Goal: Transaction & Acquisition: Purchase product/service

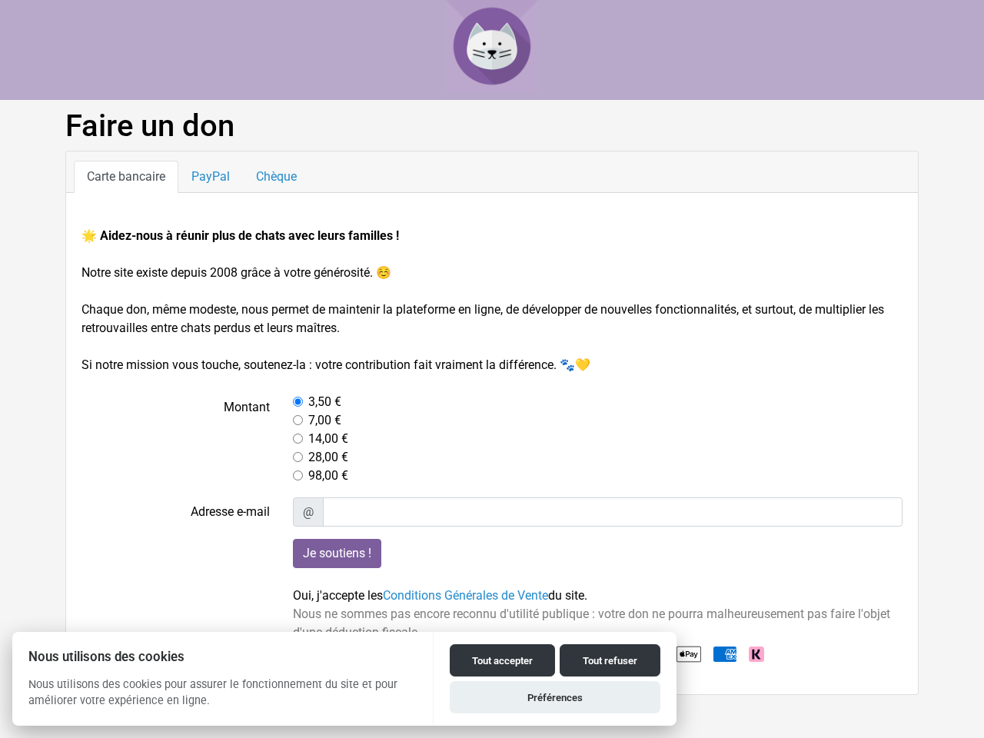
click at [502, 660] on button "Tout accepter" at bounding box center [502, 660] width 105 height 32
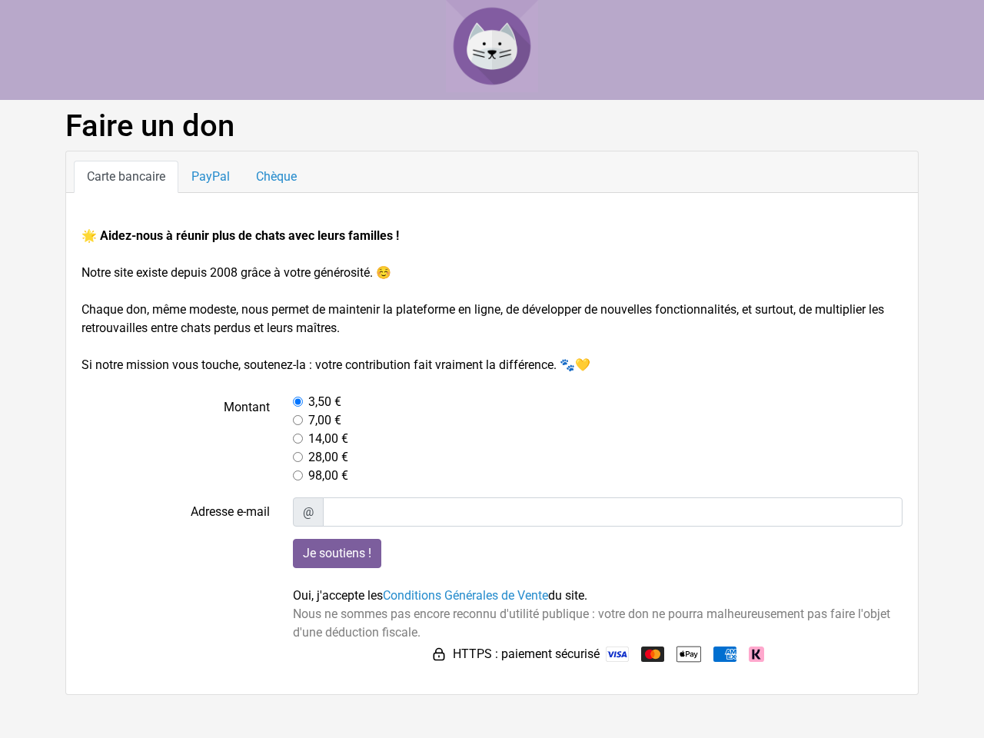
click at [610, 660] on img at bounding box center [617, 654] width 23 height 15
click at [555, 695] on html "Nous utilisons des cookies Nous utilisons des cookies pour assurer le fonctionn…" at bounding box center [492, 347] width 984 height 695
click at [337, 554] on input "Je soutiens !" at bounding box center [337, 553] width 88 height 29
